Goal: Check status: Check status

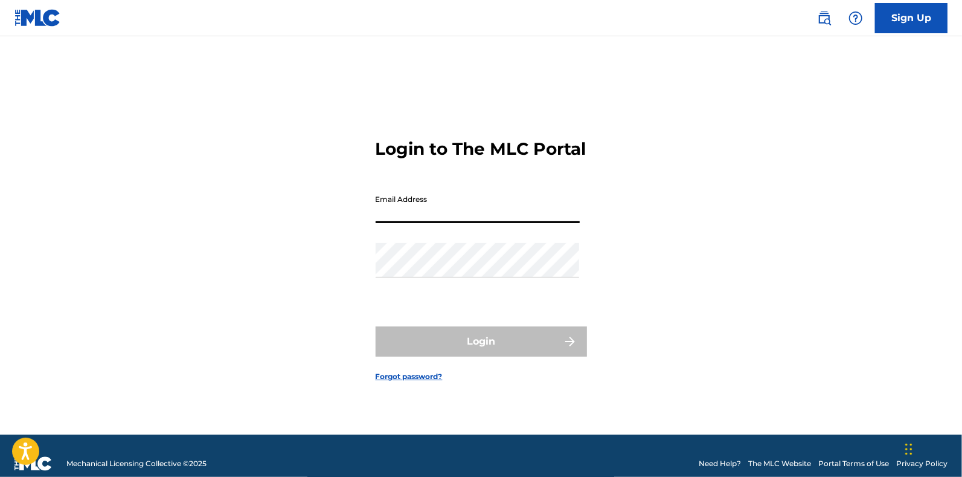
click at [507, 213] on input "Email Address" at bounding box center [478, 205] width 204 height 34
type input "[PERSON_NAME][EMAIL_ADDRESS][DOMAIN_NAME]"
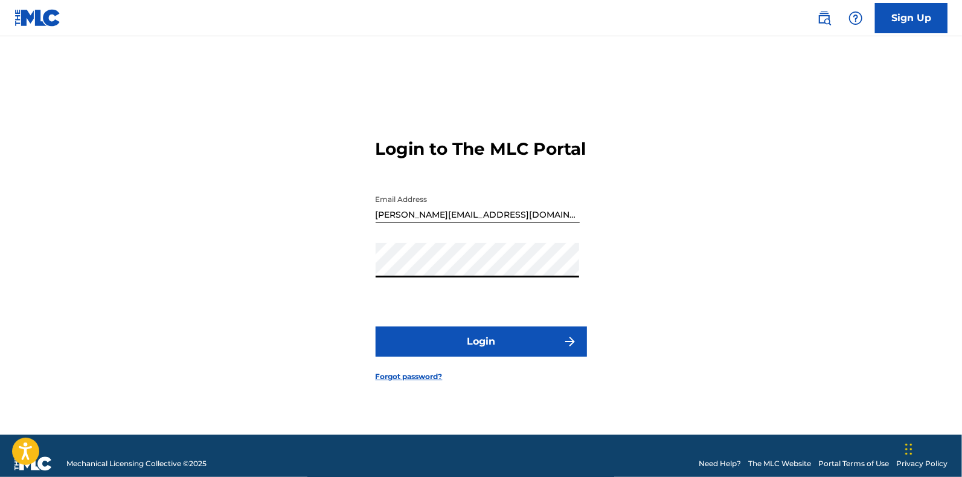
click at [472, 355] on button "Login" at bounding box center [481, 341] width 211 height 30
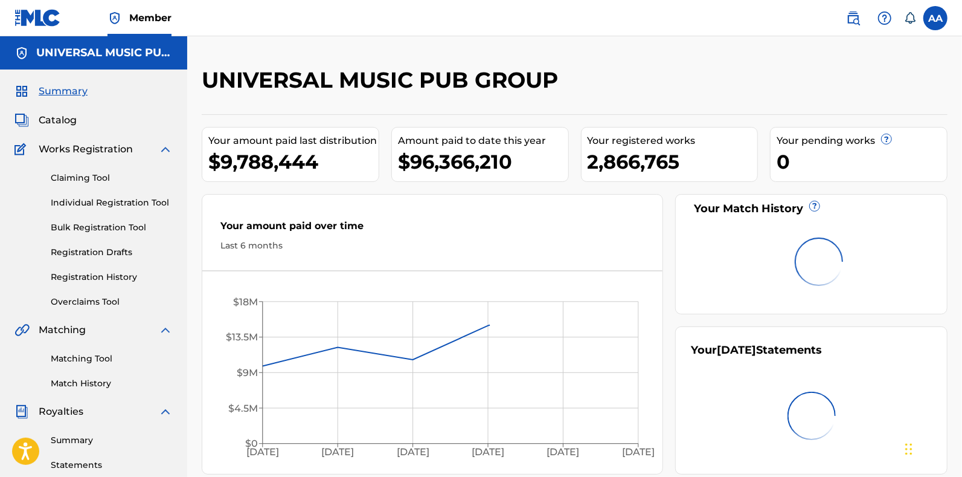
scroll to position [34, 0]
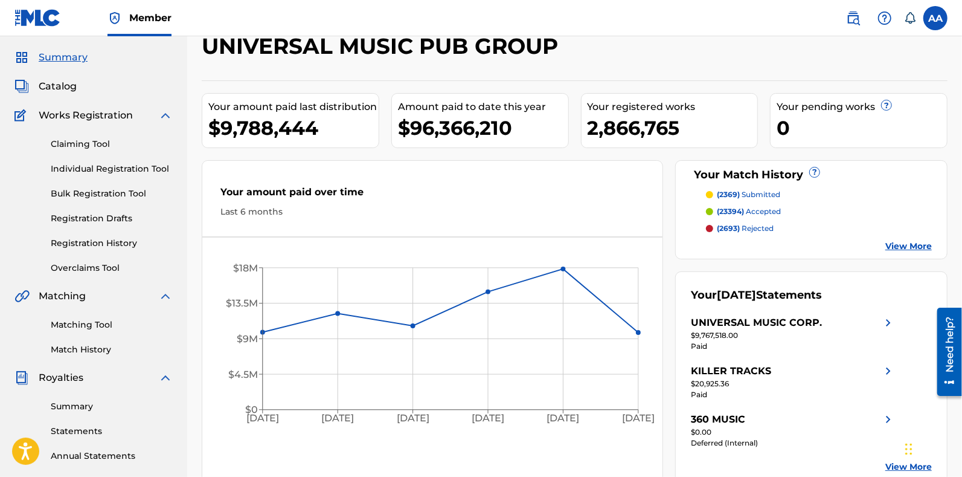
click at [100, 324] on link "Matching Tool" at bounding box center [112, 324] width 122 height 13
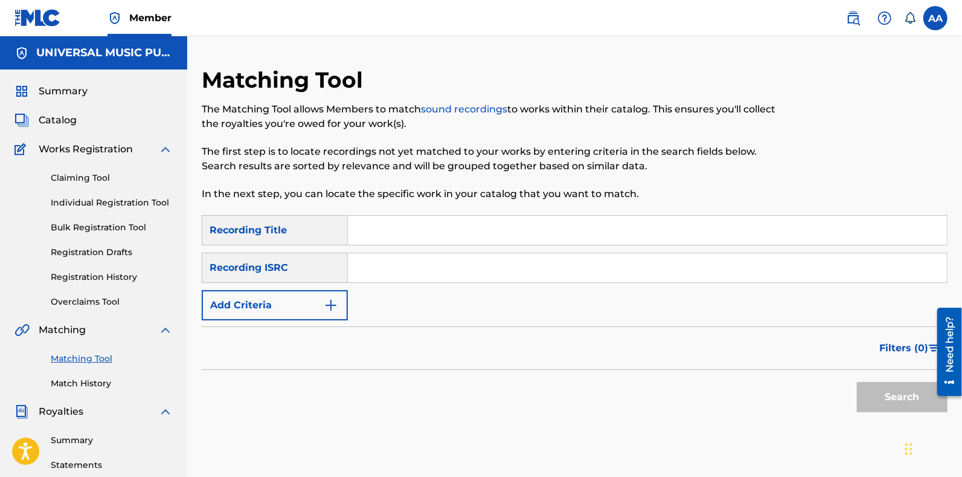
click at [399, 260] on input "Search Form" at bounding box center [647, 267] width 599 height 29
paste input "ES71G2232652"
type input "ES71G2232652"
click at [857, 382] on button "Search" at bounding box center [902, 397] width 91 height 30
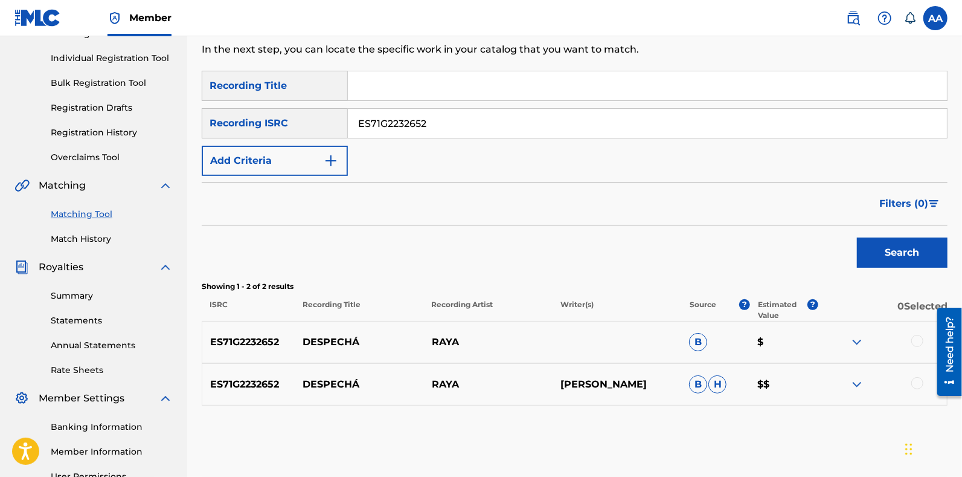
scroll to position [169, 0]
